Goal: Task Accomplishment & Management: Use online tool/utility

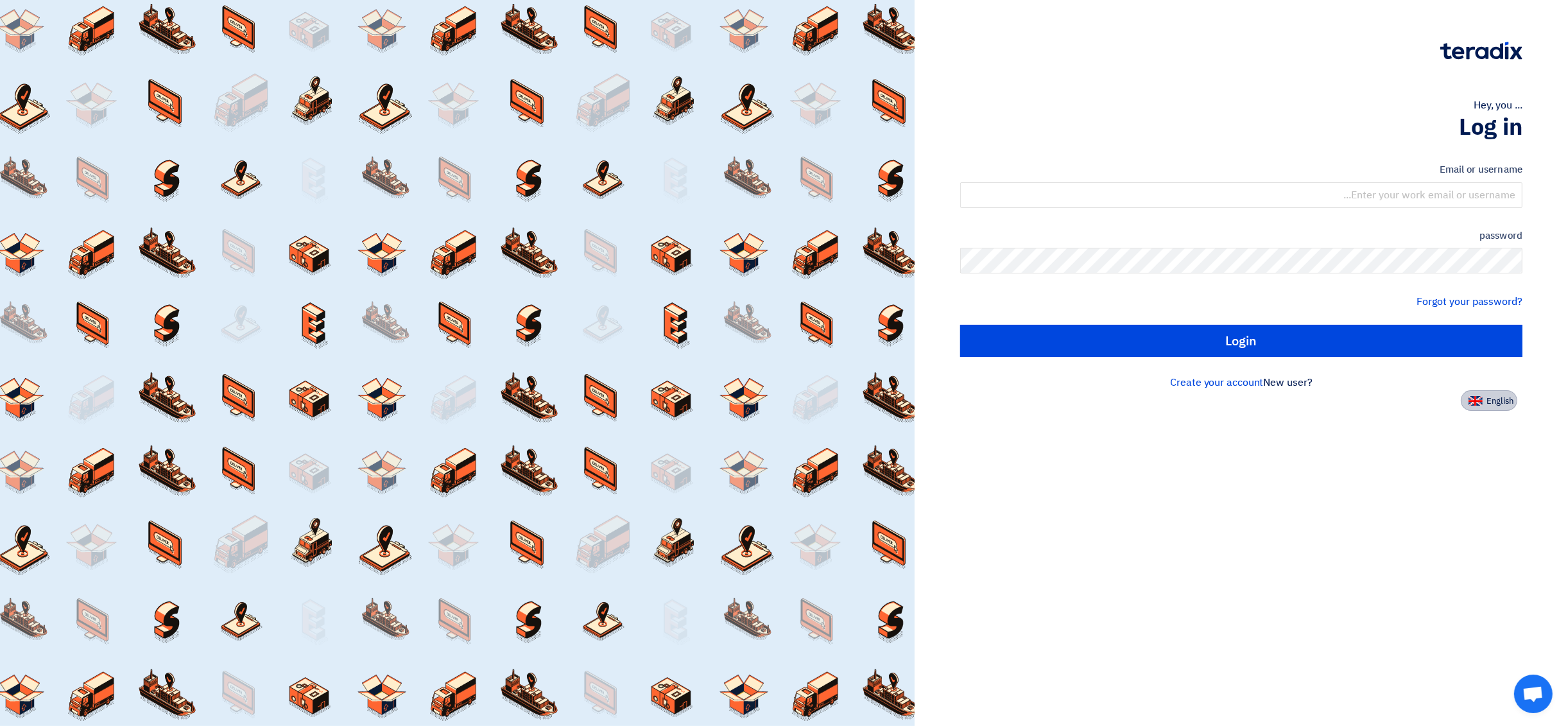
click at [1497, 401] on font "English" at bounding box center [1500, 401] width 27 height 12
type input "Sign in"
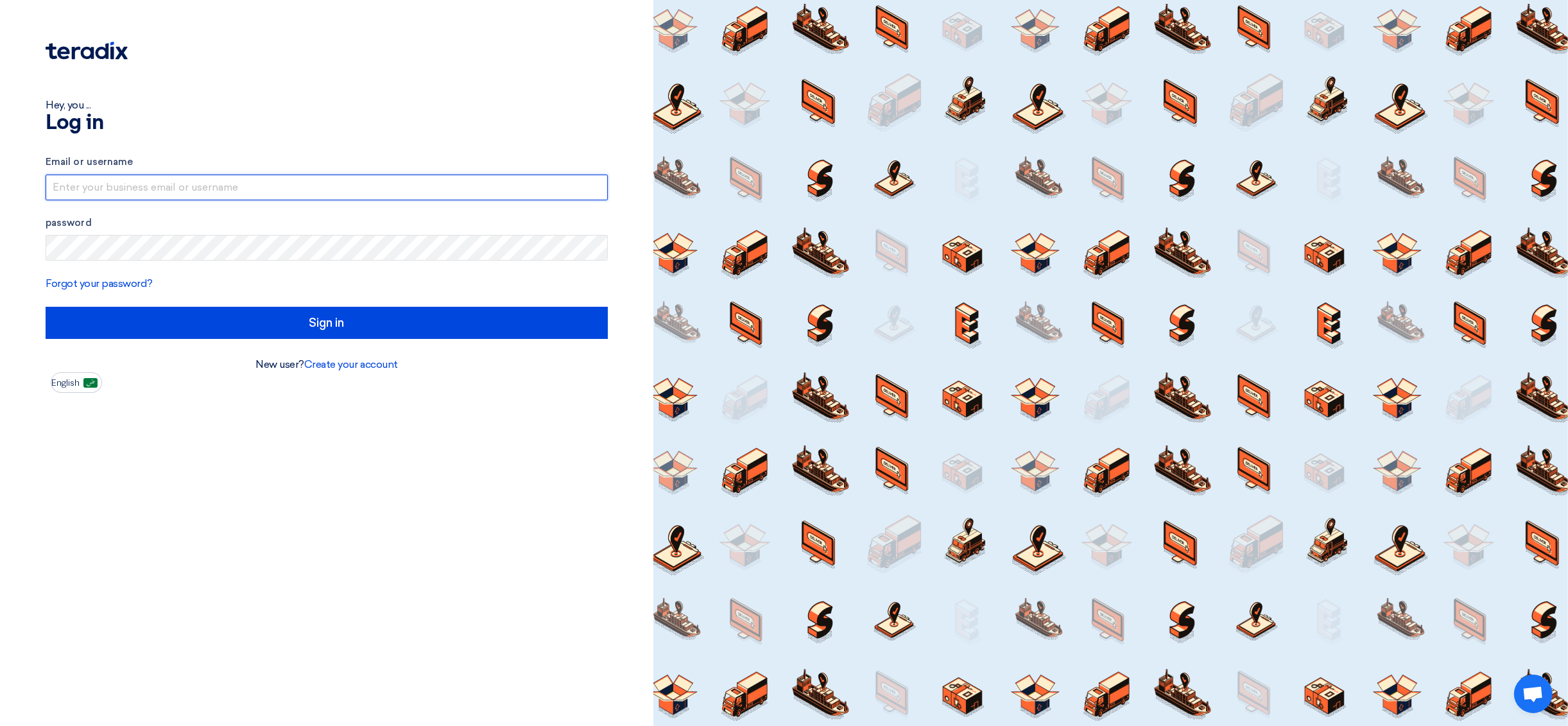
click at [178, 186] on input "text" at bounding box center [327, 187] width 562 height 25
type input "[EMAIL_ADDRESS][DOMAIN_NAME]"
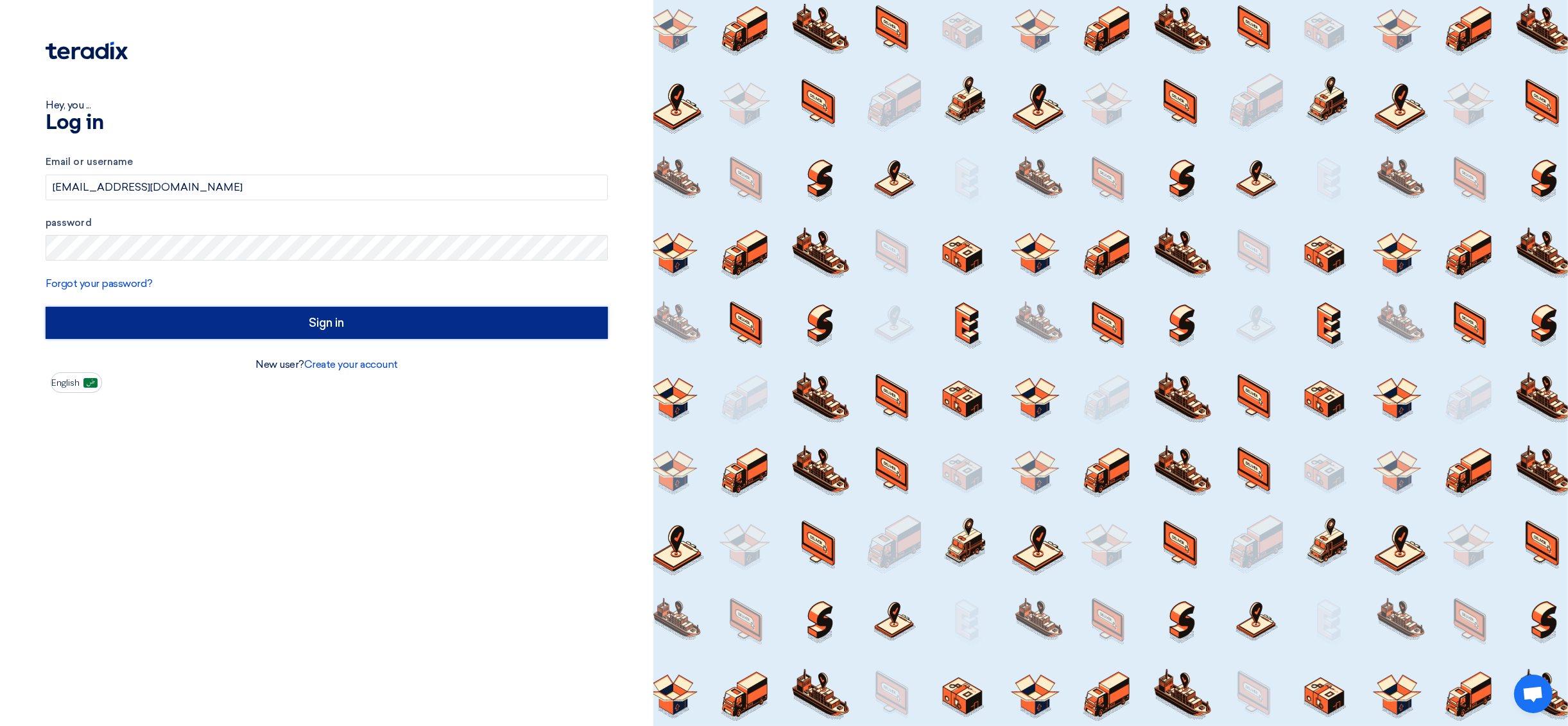
click at [323, 322] on input "Sign in" at bounding box center [327, 323] width 562 height 32
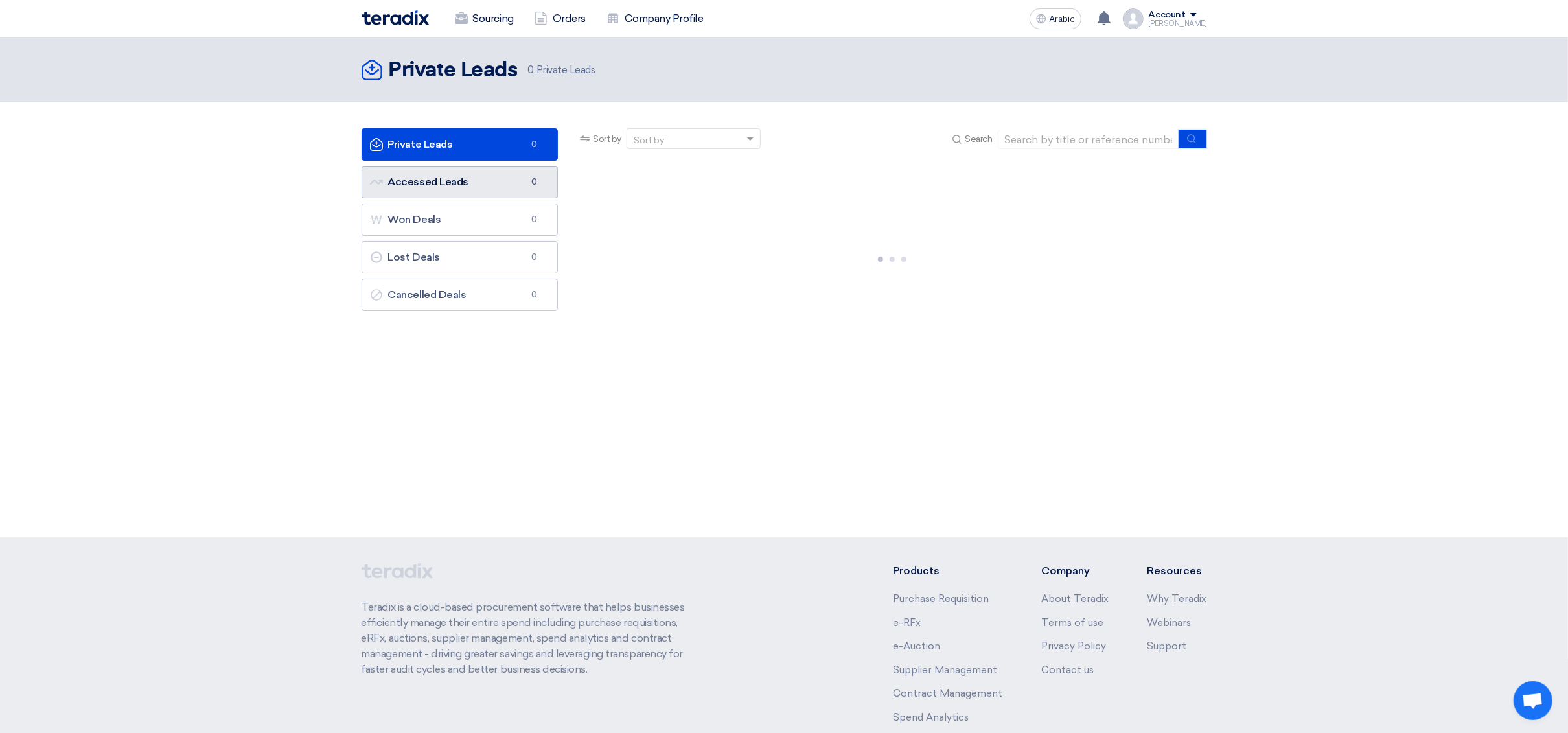
click at [497, 185] on link "Accessed Leads Accessed Leads 0" at bounding box center [460, 182] width 197 height 33
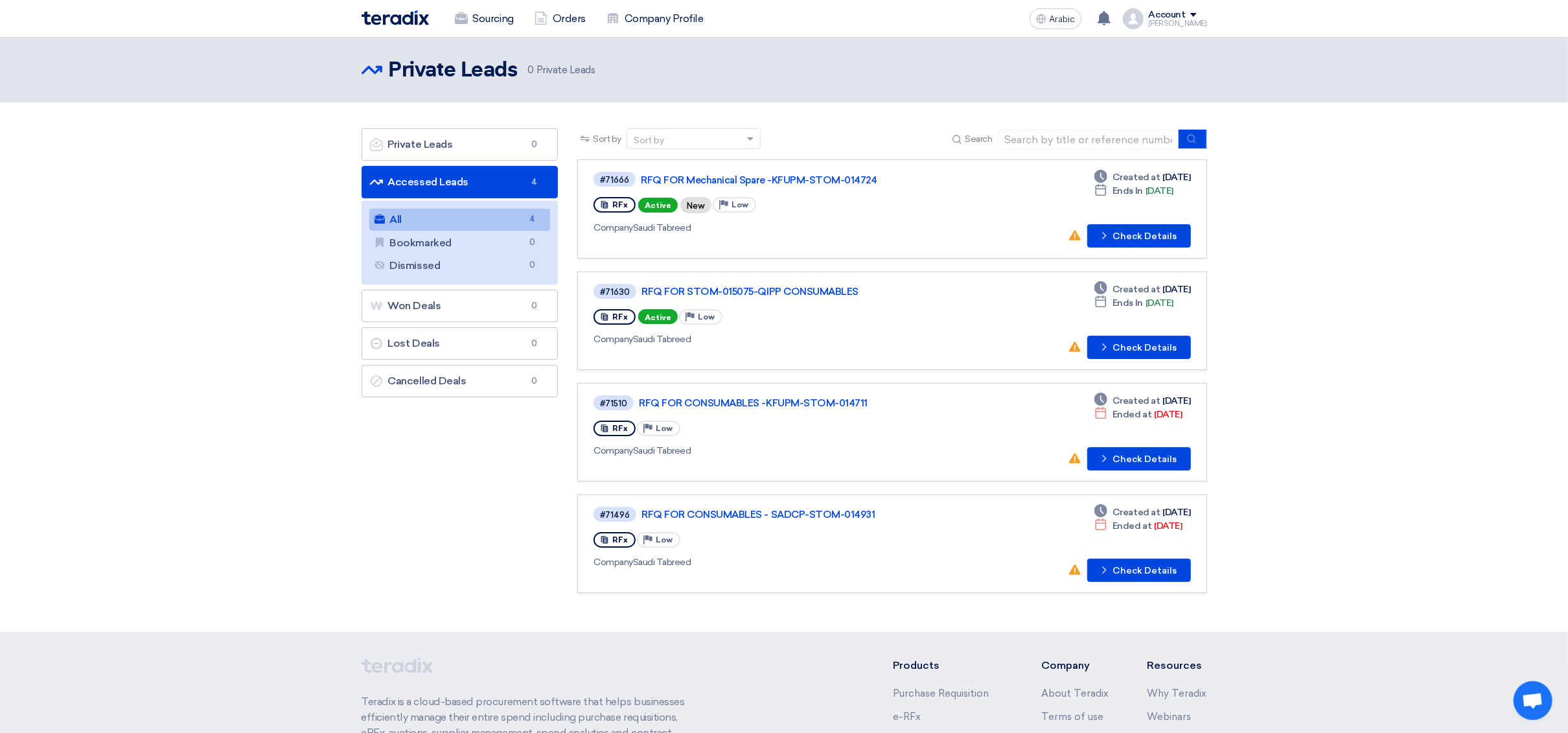
click at [435, 225] on link "All All 4" at bounding box center [460, 220] width 182 height 22
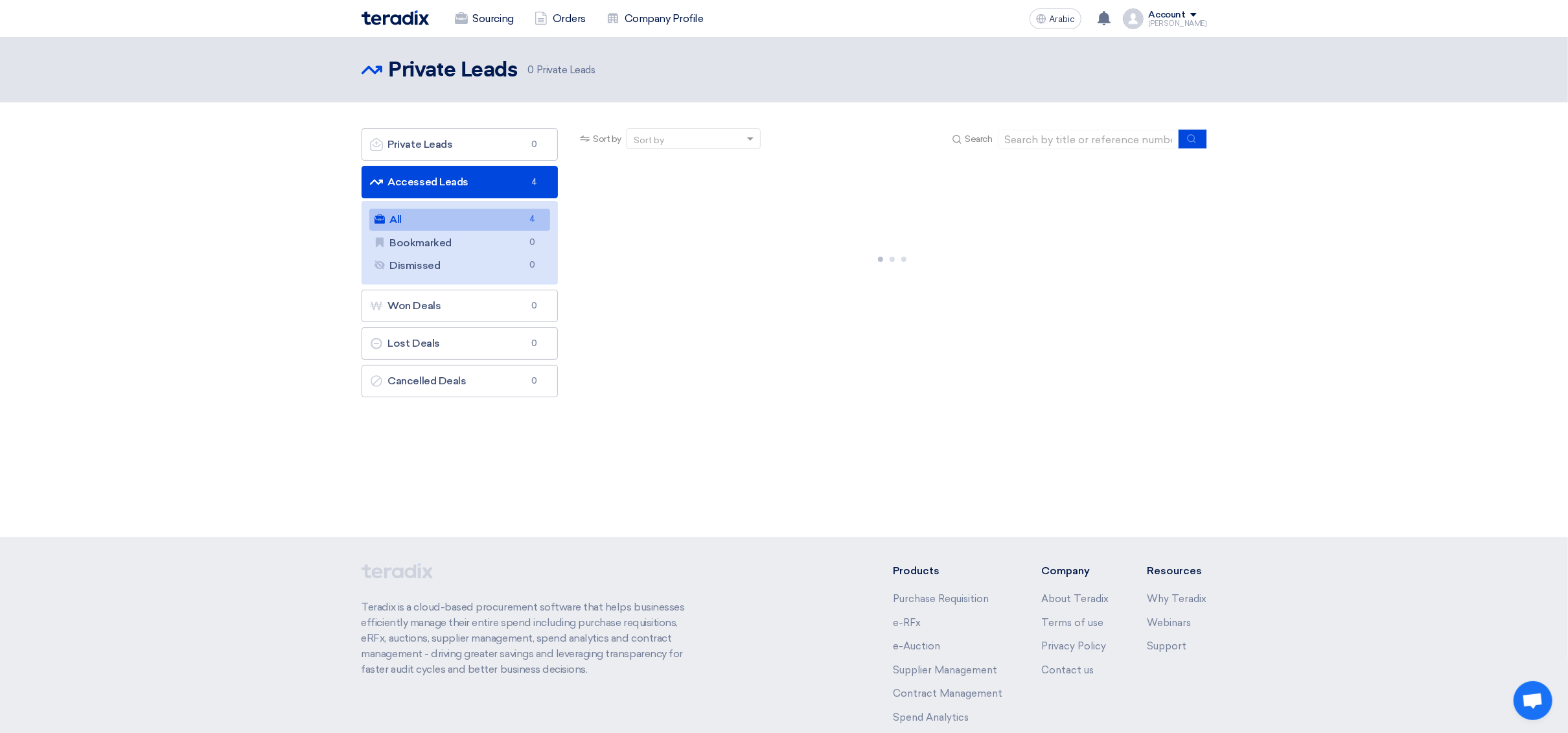
click at [436, 225] on link "All All 4" at bounding box center [460, 220] width 182 height 22
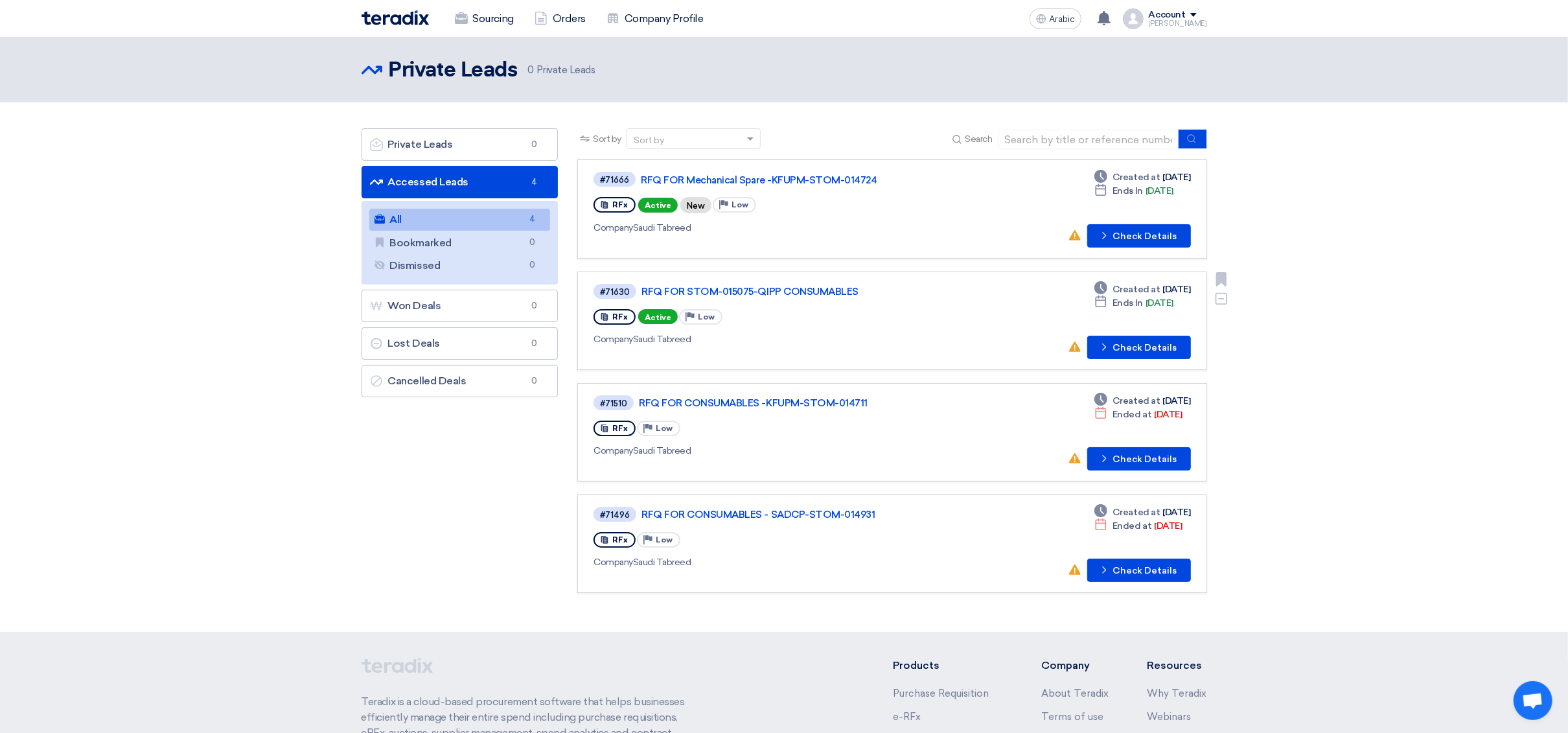
click at [835, 317] on div "RFx Active Priority Low" at bounding box center [781, 317] width 375 height 21
click at [825, 292] on font "RFQ FOR STOM-015075-QIPP CONSUMABLES" at bounding box center [750, 292] width 217 height 12
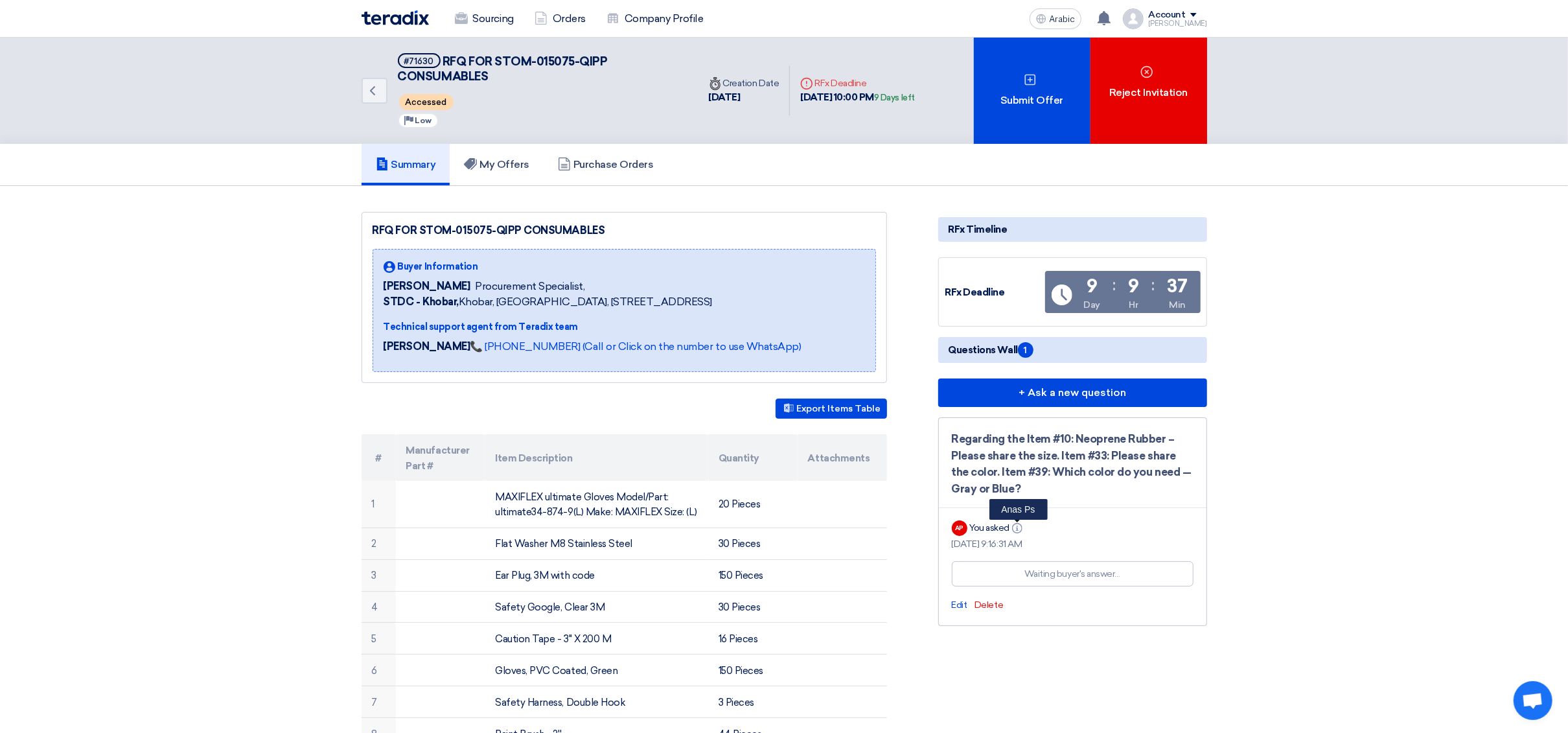
click at [1019, 523] on icon "Info" at bounding box center [1017, 528] width 10 height 10
